Goal: Navigation & Orientation: Find specific page/section

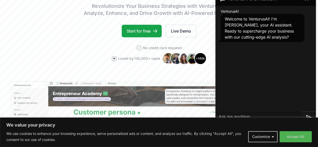
scroll to position [81, 0]
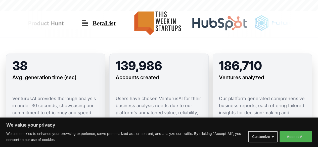
scroll to position [142, 0]
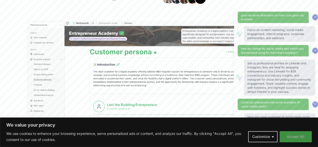
click at [298, 135] on button "Accept All" at bounding box center [296, 136] width 32 height 11
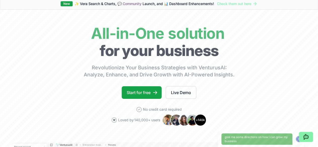
scroll to position [0, 0]
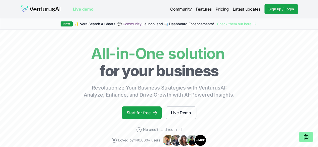
click at [222, 8] on link "Pricing" at bounding box center [222, 9] width 13 height 6
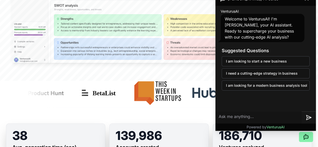
scroll to position [269, 0]
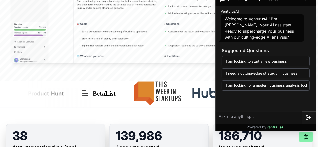
drag, startPoint x: 313, startPoint y: 23, endPoint x: 318, endPoint y: 43, distance: 20.2
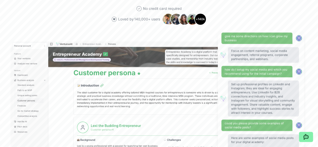
scroll to position [0, 0]
